Goal: Check status: Check status

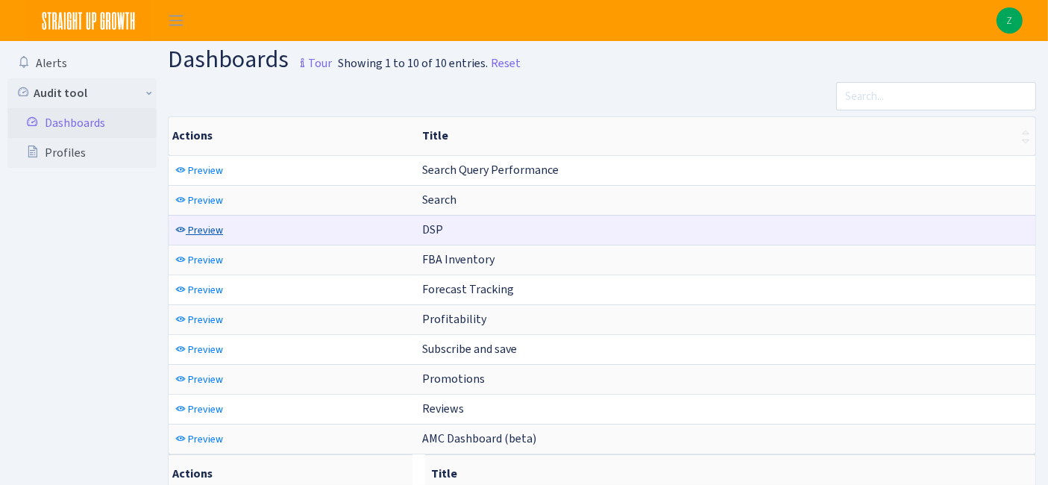
click at [207, 231] on span "Preview" at bounding box center [205, 230] width 35 height 14
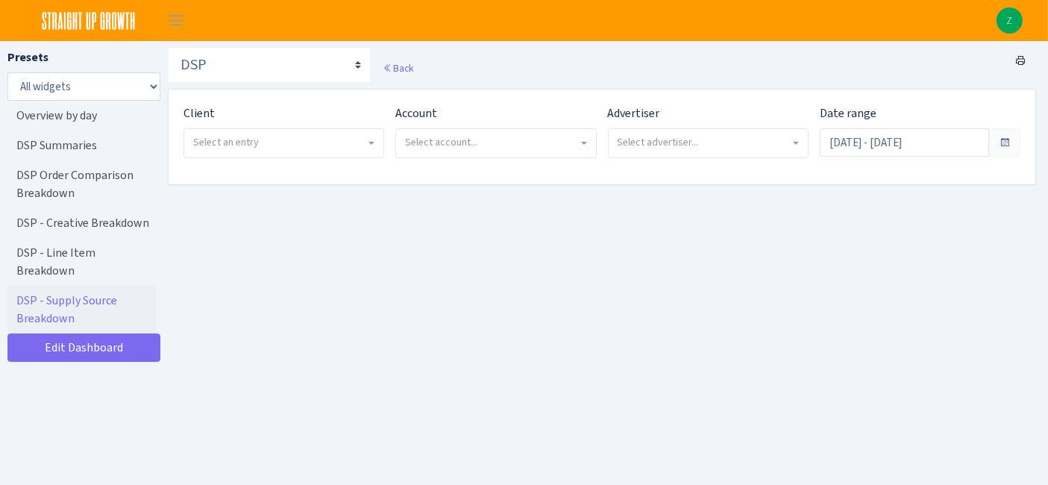
click at [301, 146] on span "Select an entry" at bounding box center [279, 142] width 172 height 15
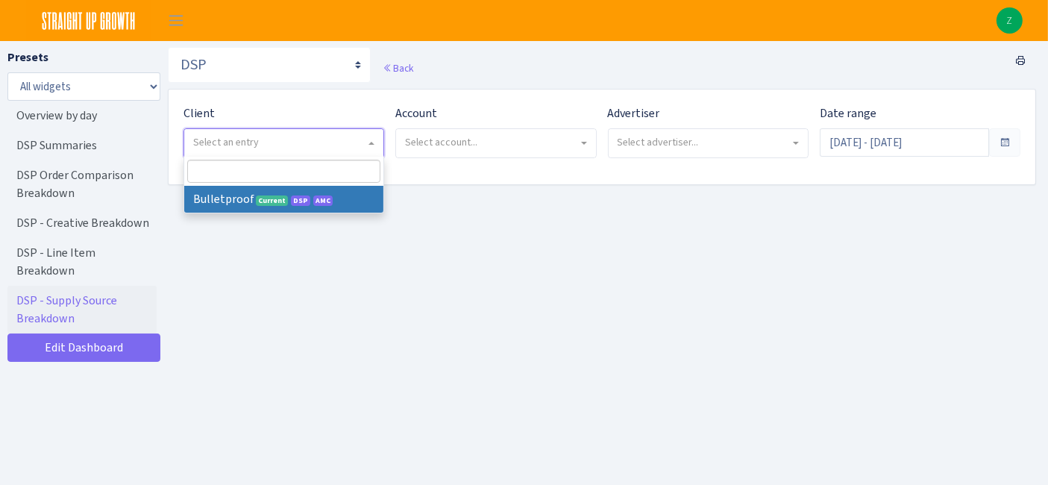
select select "409"
select select
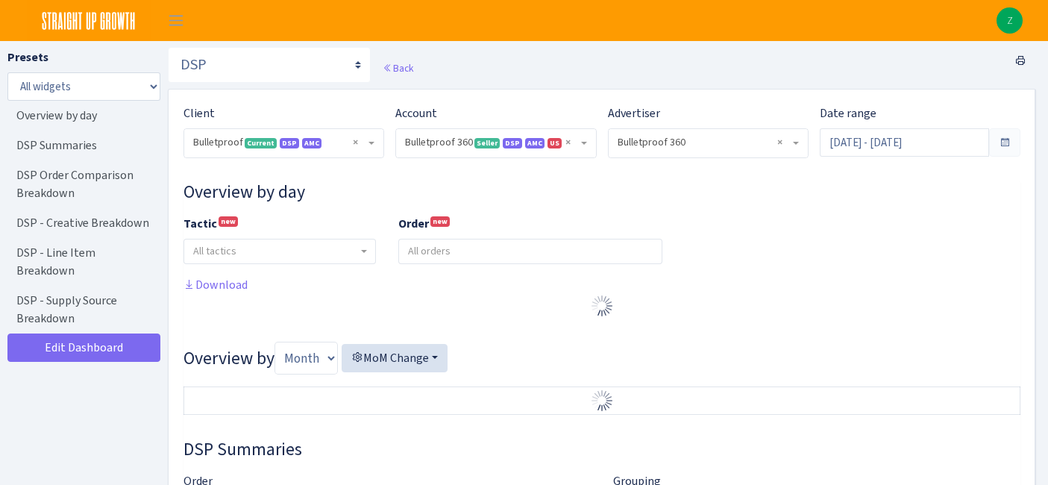
select select "3235730245795869"
select select "2888625790301"
select select
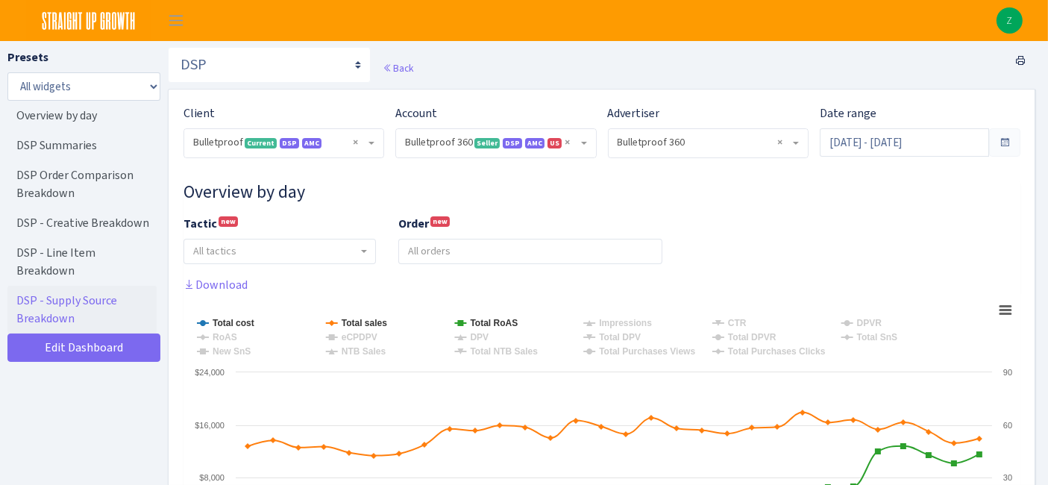
scroll to position [166, 0]
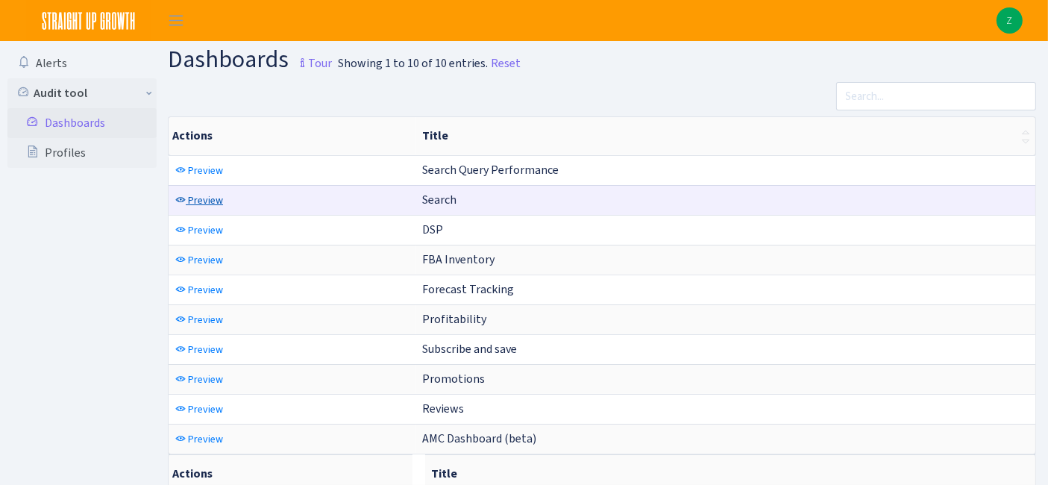
click at [200, 193] on span "Preview" at bounding box center [205, 200] width 35 height 14
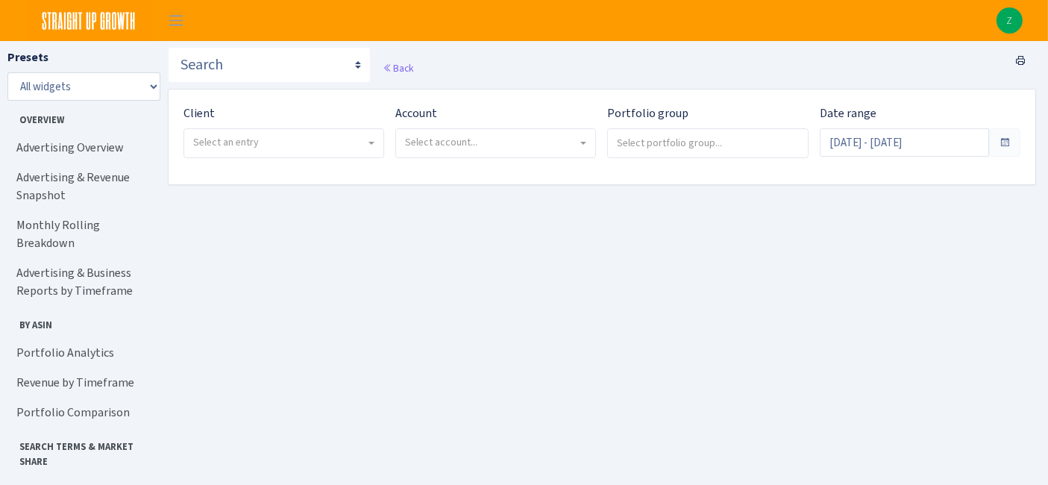
click at [247, 142] on span "Select an entry" at bounding box center [226, 142] width 66 height 14
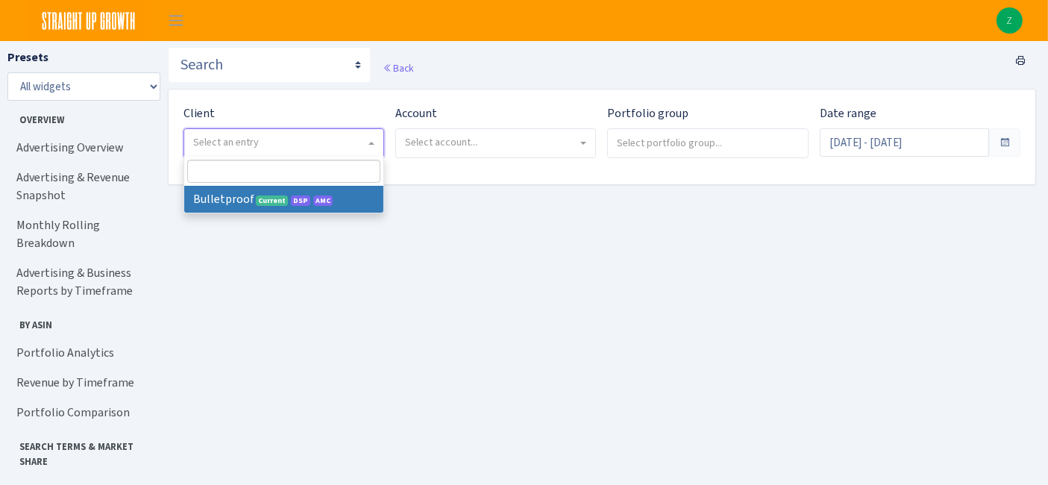
select select "409"
select select
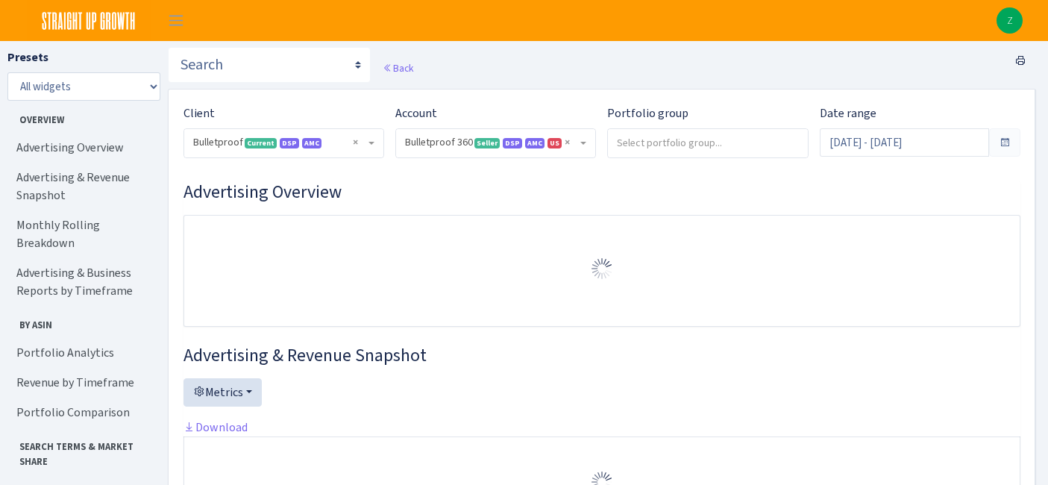
select select "3235730245795869"
drag, startPoint x: 0, startPoint y: 0, endPoint x: 929, endPoint y: 144, distance: 939.7
click at [929, 144] on input "Sep 6, 2025 - Oct 5, 2025" at bounding box center [904, 142] width 169 height 28
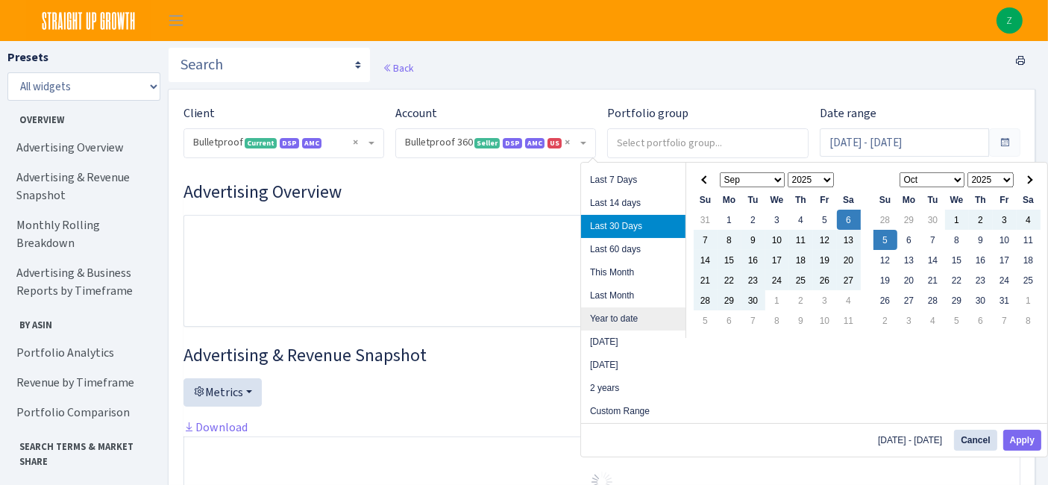
click at [630, 320] on li "Year to date" at bounding box center [633, 318] width 104 height 23
type input "Jan 1, 2025 - Oct 5, 2025"
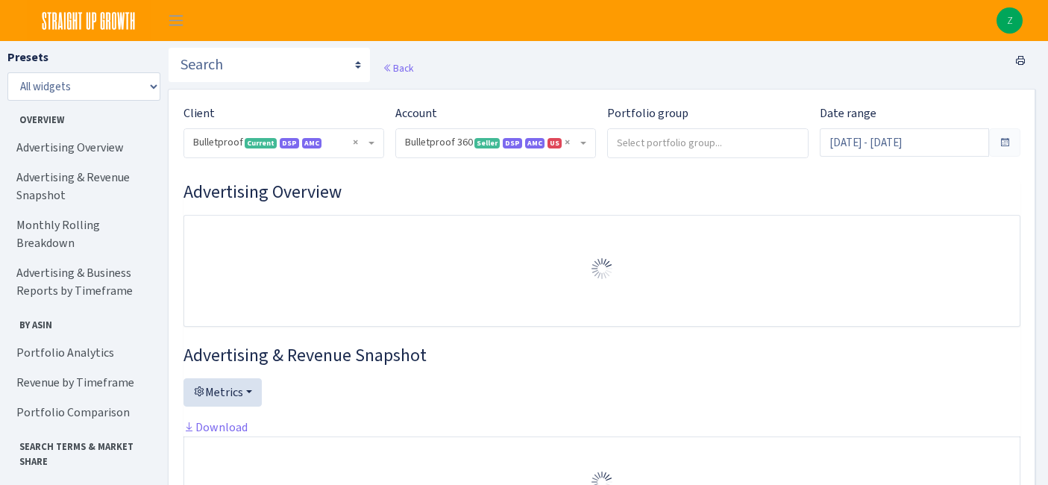
select select "3235730245795869"
click at [895, 142] on input "Jan 1, 2025 - Oct 5, 2025" at bounding box center [904, 142] width 169 height 28
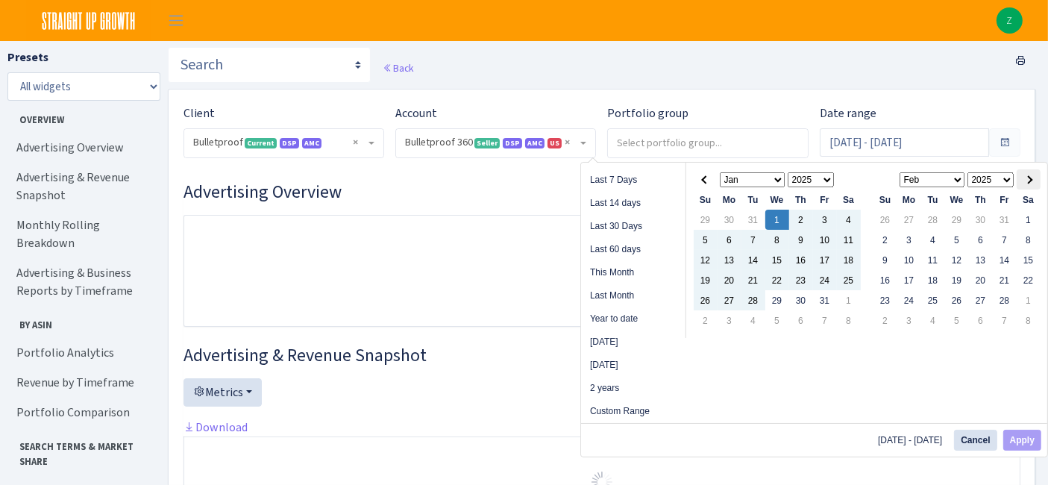
click at [1027, 178] on span at bounding box center [1028, 179] width 8 height 8
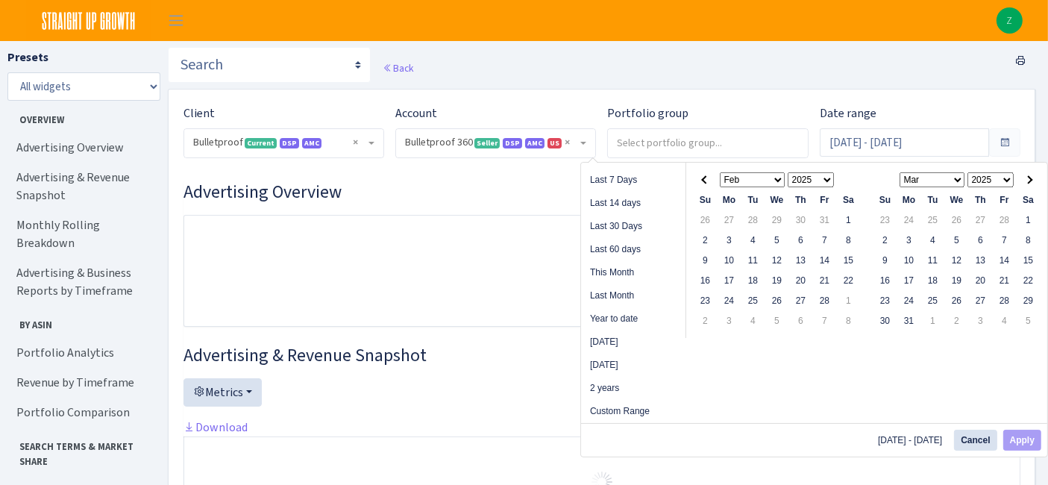
click at [1027, 178] on span at bounding box center [1028, 179] width 8 height 8
click at [1026, 178] on span at bounding box center [1028, 179] width 8 height 8
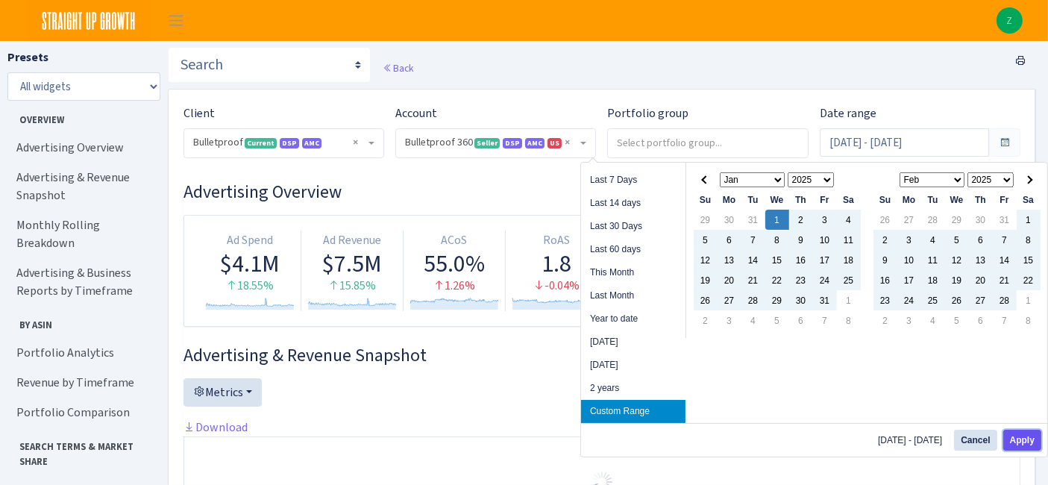
click at [1025, 442] on button "Apply" at bounding box center [1022, 440] width 38 height 21
type input "Jan 1, 2025 - Sep 30, 2025"
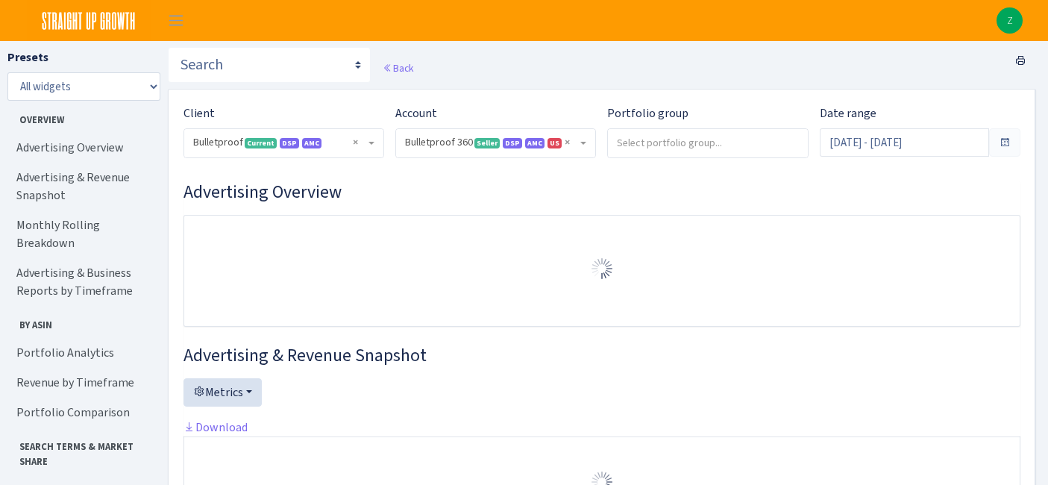
select select "3235730245795869"
click at [51, 338] on link "Portfolio Analytics" at bounding box center [81, 353] width 149 height 30
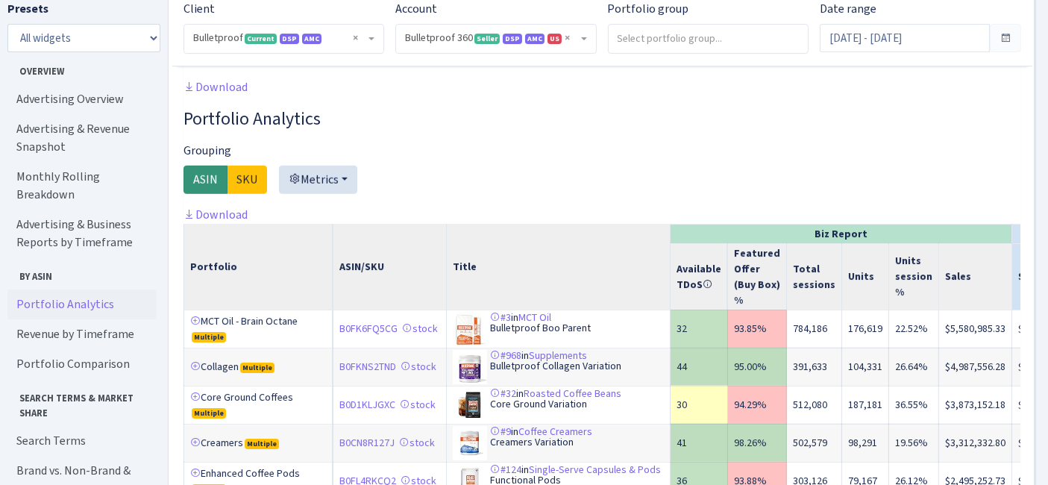
scroll to position [1251, 0]
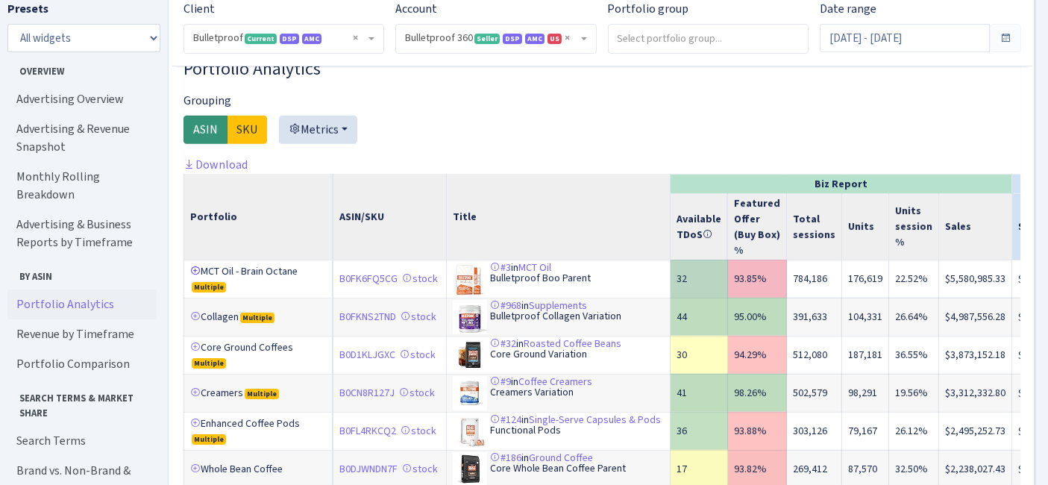
click at [194, 276] on link at bounding box center [195, 271] width 10 height 10
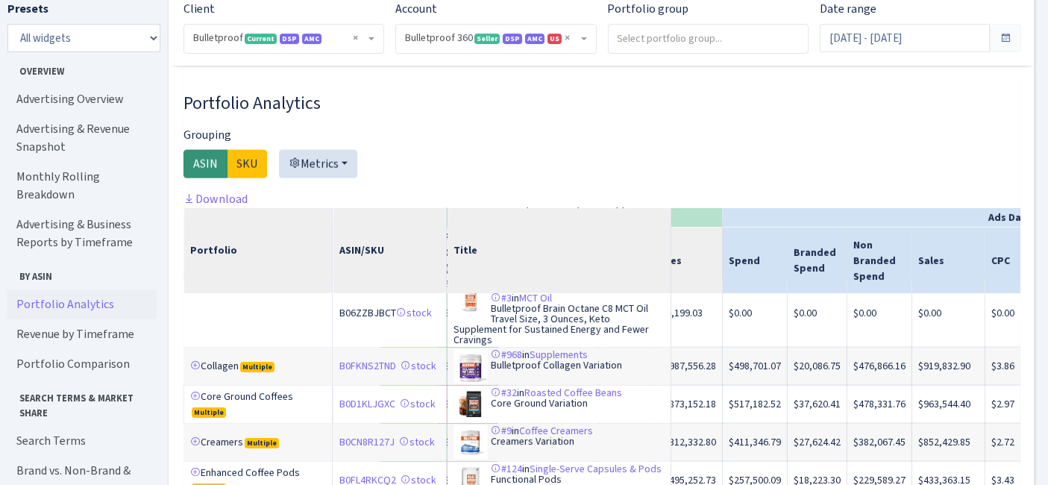
scroll to position [481, 289]
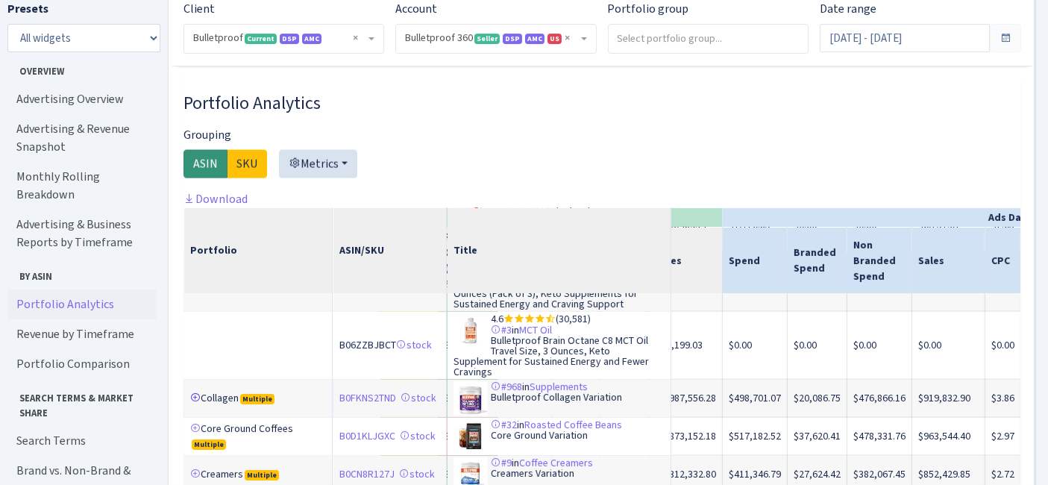
click at [192, 392] on link at bounding box center [195, 397] width 10 height 10
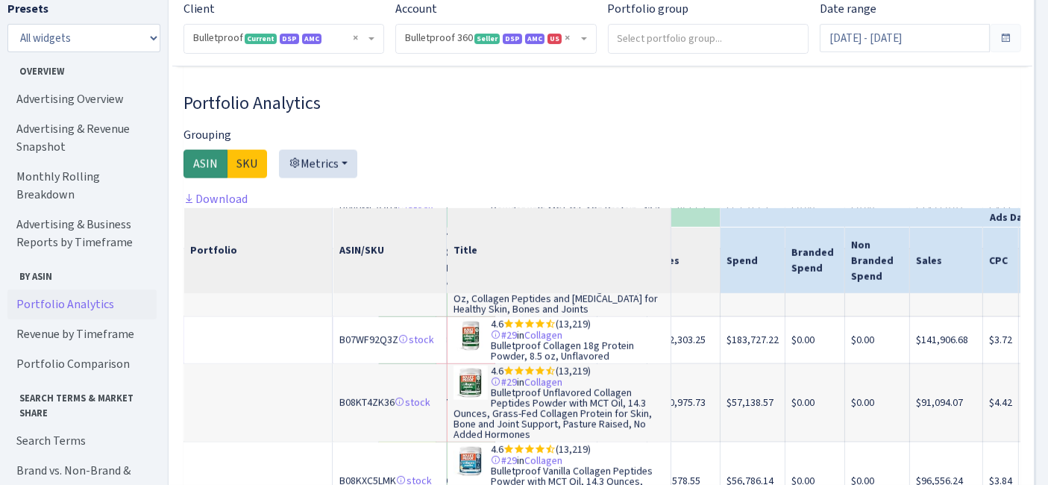
scroll to position [1392, 292]
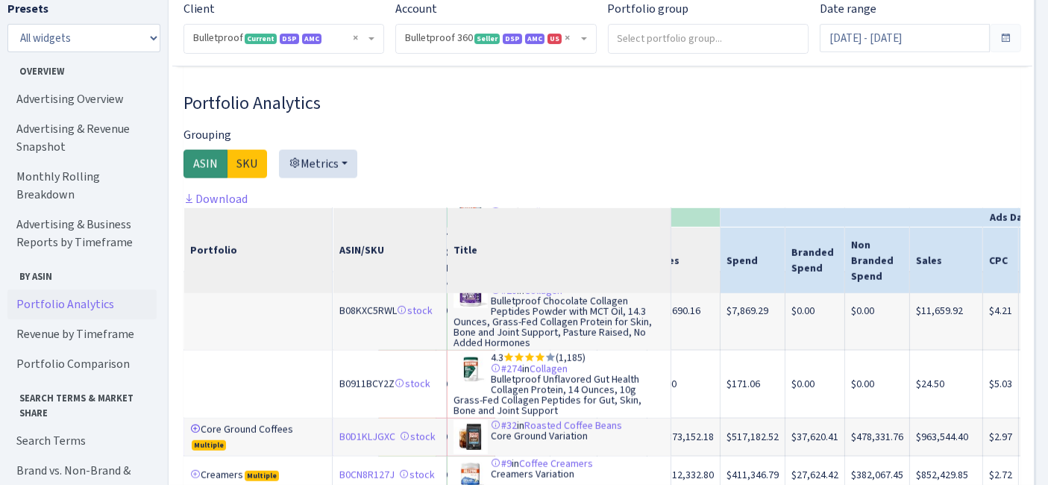
click at [197, 424] on link at bounding box center [195, 429] width 10 height 10
